Goal: Task Accomplishment & Management: Manage account settings

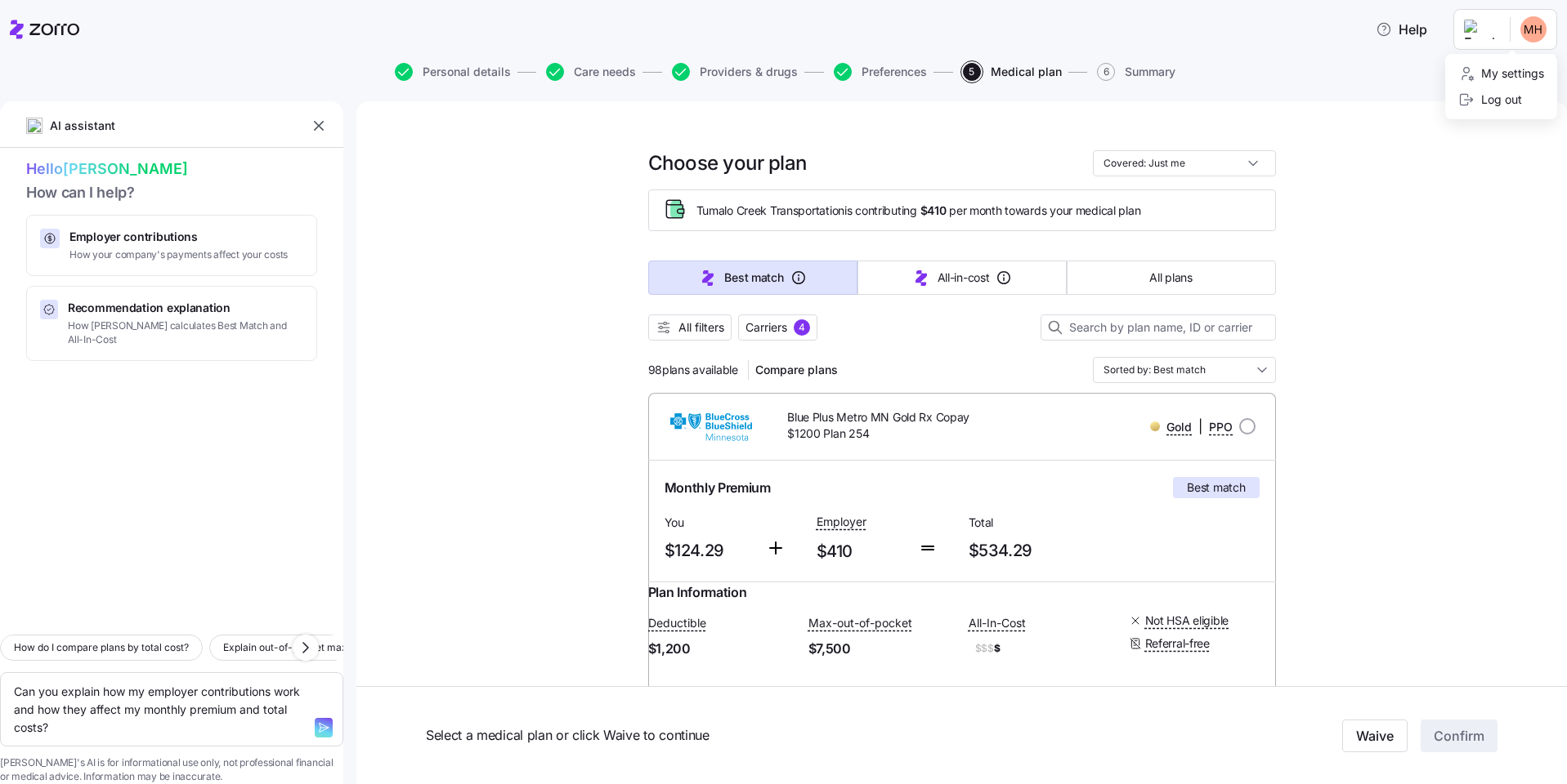
click at [1523, 35] on html "Help Personal details Care needs Providers & drugs Preferences 5 Medical plan 6…" at bounding box center [784, 387] width 1567 height 775
click at [1344, 64] on html "Help Personal details Care needs Providers & drugs Preferences 5 Medical plan 6…" at bounding box center [784, 387] width 1567 height 775
click at [1532, 37] on html "Help Personal details Care needs Providers & drugs Preferences 5 Medical plan 6…" at bounding box center [784, 387] width 1567 height 775
click at [1503, 98] on div "Log out" at bounding box center [1490, 100] width 64 height 18
